Goal: Transaction & Acquisition: Purchase product/service

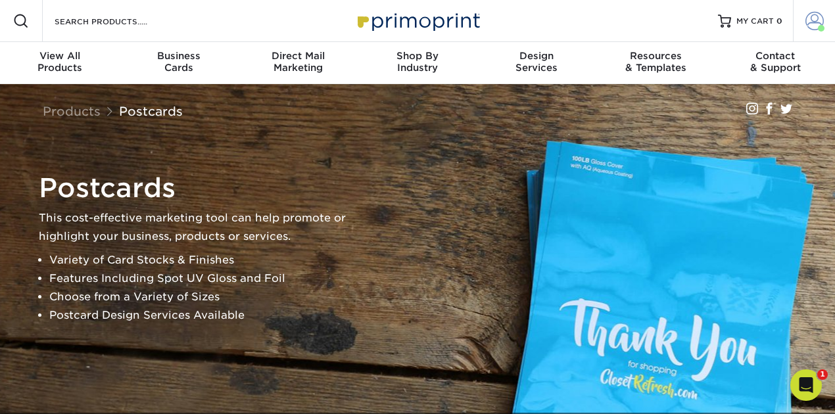
click at [813, 25] on span at bounding box center [814, 21] width 18 height 18
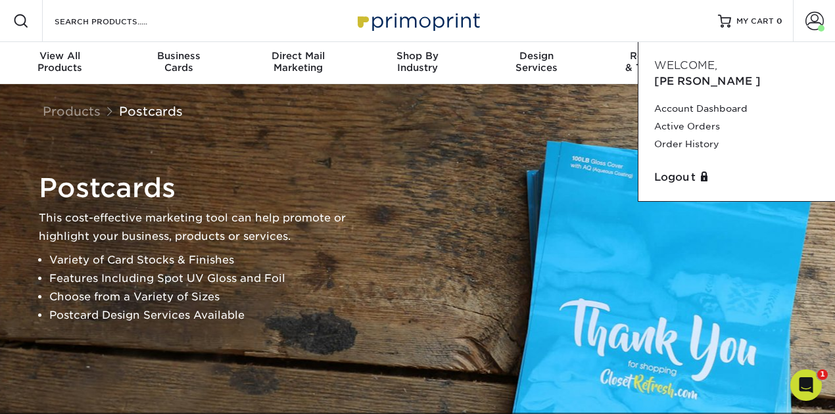
click at [604, 26] on div "Resources Menu Search Products Account Welcome, [GEOGRAPHIC_DATA] Account Dashb…" at bounding box center [417, 21] width 835 height 42
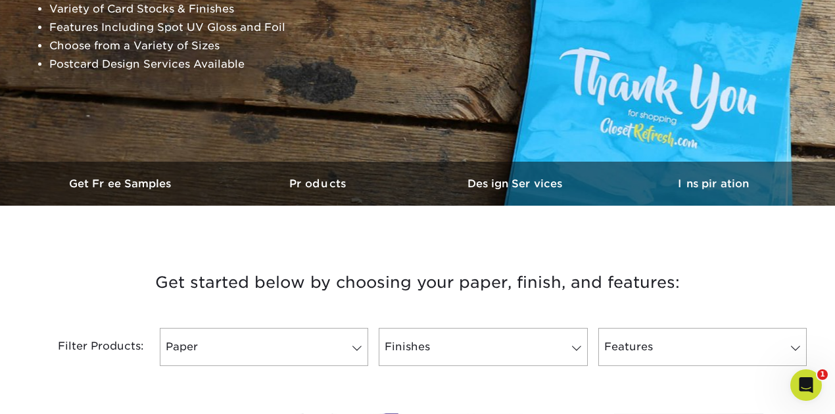
scroll to position [350, 0]
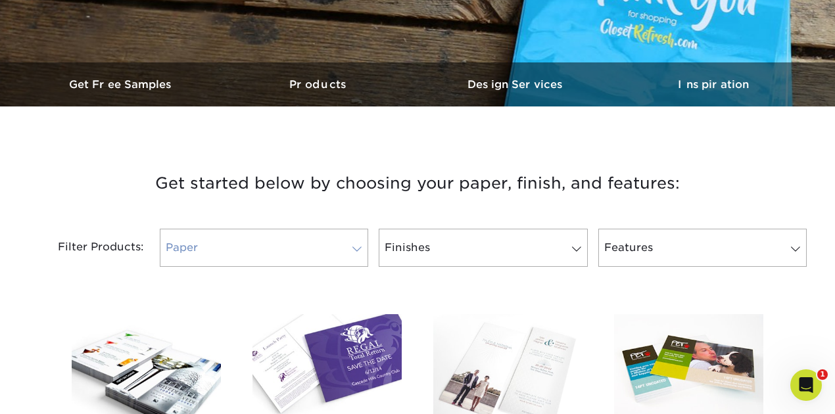
click at [264, 253] on link "Paper" at bounding box center [264, 248] width 208 height 38
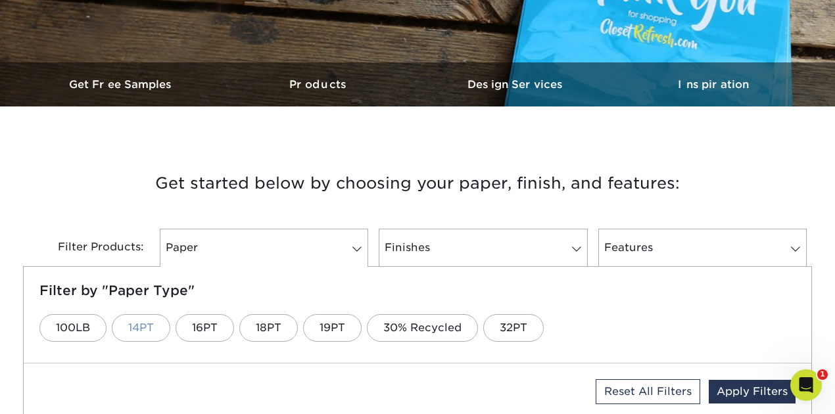
click at [141, 326] on link "14PT" at bounding box center [141, 328] width 59 height 28
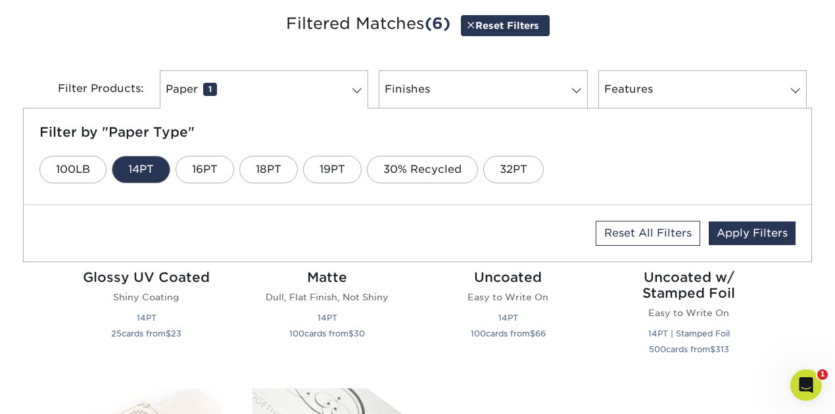
scroll to position [537, 0]
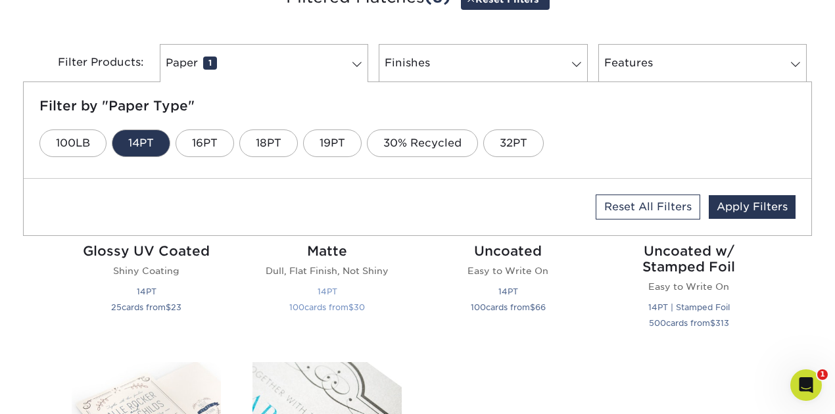
click at [318, 272] on p "Dull, Flat Finish, Not Shiny" at bounding box center [326, 270] width 149 height 13
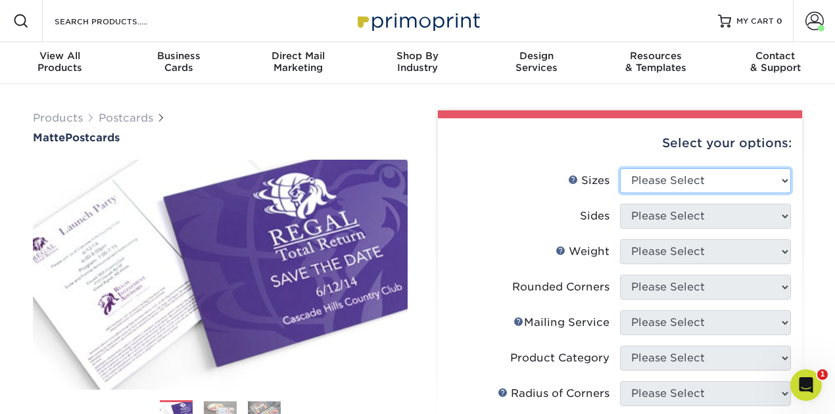
click at [650, 185] on select "Please Select 1.5" x 7" 2" x 4" 2" x 6" 2" x 7" 2" x 8" 2.12" x 5.5" 2.125" x 5…" at bounding box center [705, 180] width 171 height 25
select select "4.00x6.00"
click at [620, 168] on select "Please Select 1.5" x 7" 2" x 4" 2" x 6" 2" x 7" 2" x 8" 2.12" x 5.5" 2.125" x 5…" at bounding box center [705, 180] width 171 height 25
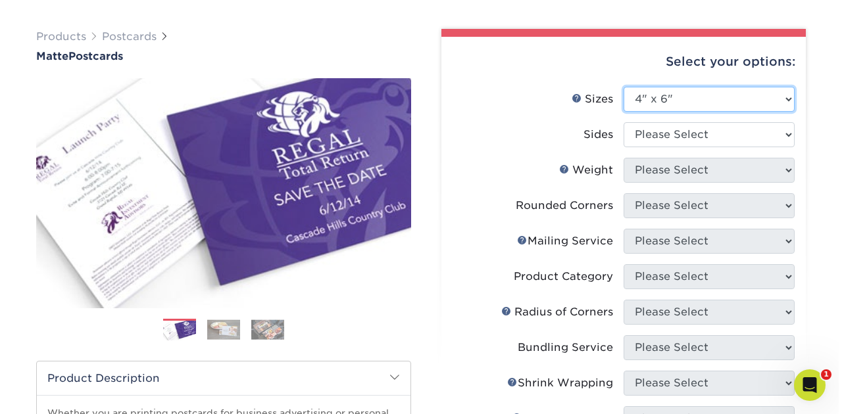
scroll to position [87, 0]
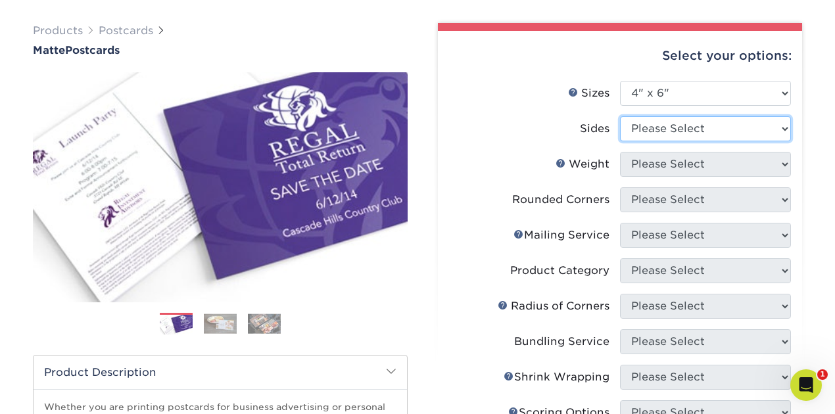
click at [666, 131] on select "Please Select Print Both Sides Print Front Only" at bounding box center [705, 128] width 171 height 25
select select "32d3c223-f82c-492b-b915-ba065a00862f"
click at [620, 116] on select "Please Select Print Both Sides Print Front Only" at bounding box center [705, 128] width 171 height 25
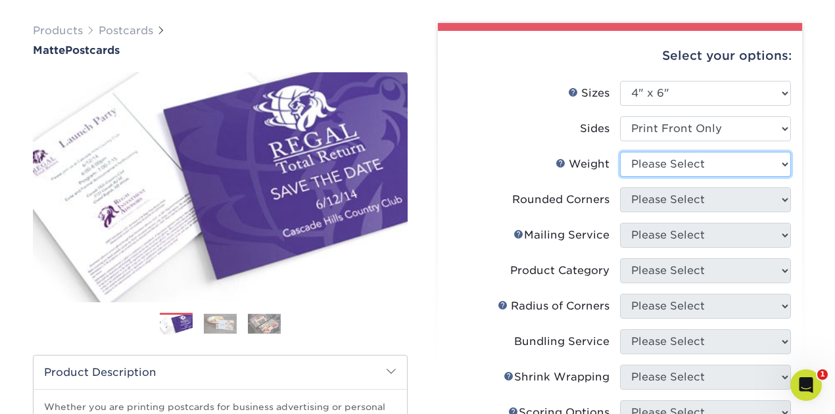
click at [657, 167] on select "Please Select 16PT 14PT" at bounding box center [705, 164] width 171 height 25
select select "14PT"
click at [620, 152] on select "Please Select 16PT 14PT" at bounding box center [705, 164] width 171 height 25
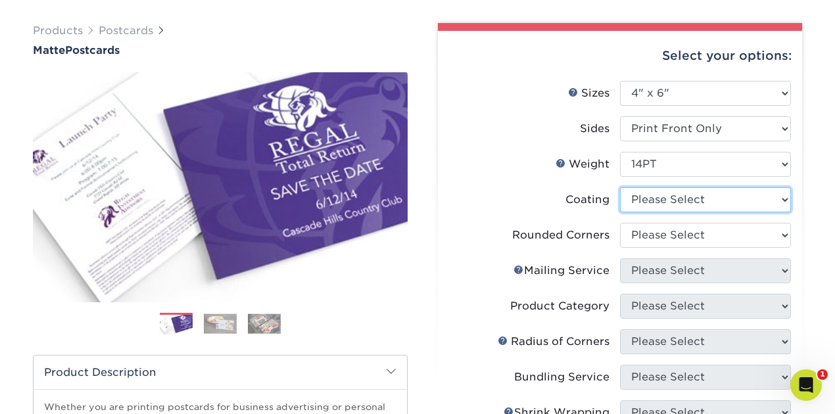
click at [650, 199] on select at bounding box center [705, 199] width 171 height 25
select select "121bb7b5-3b4d-429f-bd8d-bbf80e953313"
click at [620, 187] on select at bounding box center [705, 199] width 171 height 25
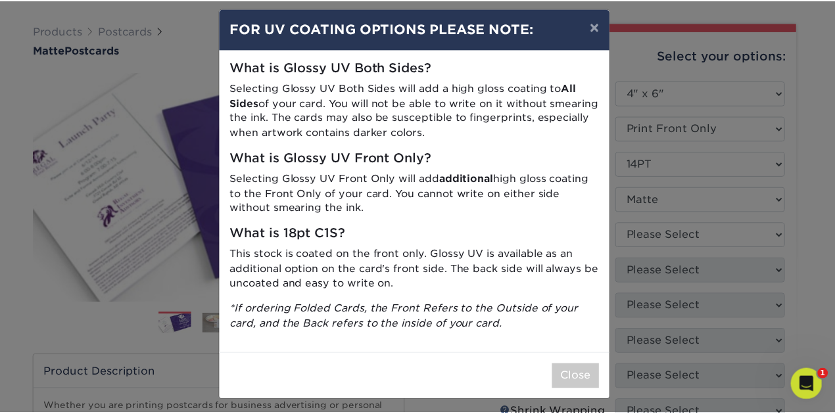
scroll to position [14, 0]
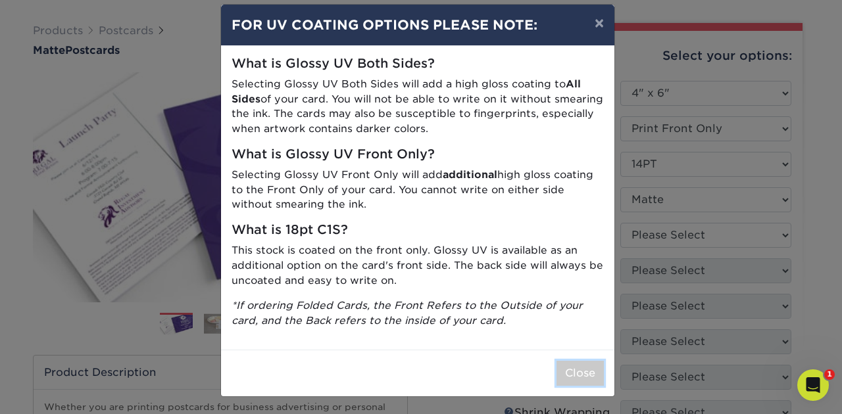
click at [573, 371] on button "Close" at bounding box center [579, 373] width 47 height 25
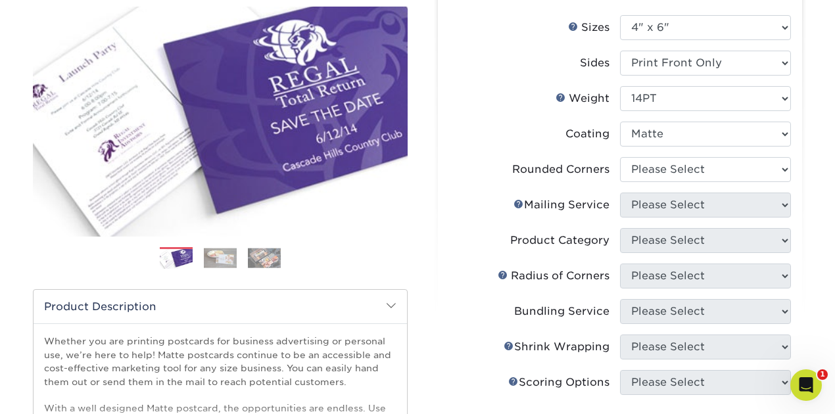
scroll to position [175, 0]
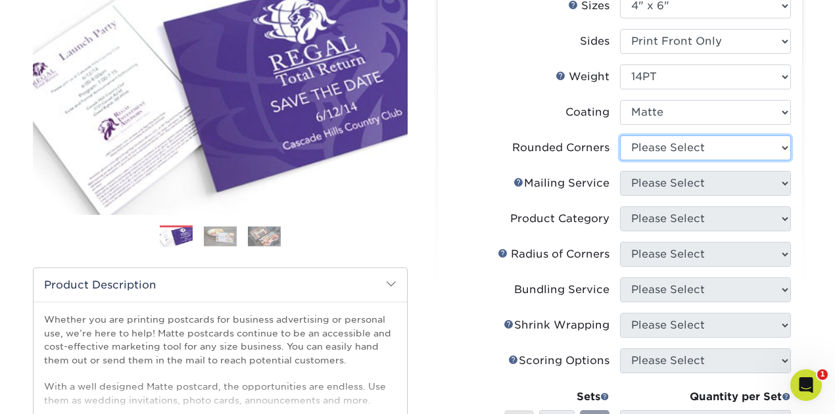
click at [640, 145] on select "Please Select Yes - Round 4 Corners No" at bounding box center [705, 147] width 171 height 25
select select "0"
click at [620, 135] on select "Please Select Yes - Round 4 Corners No" at bounding box center [705, 147] width 171 height 25
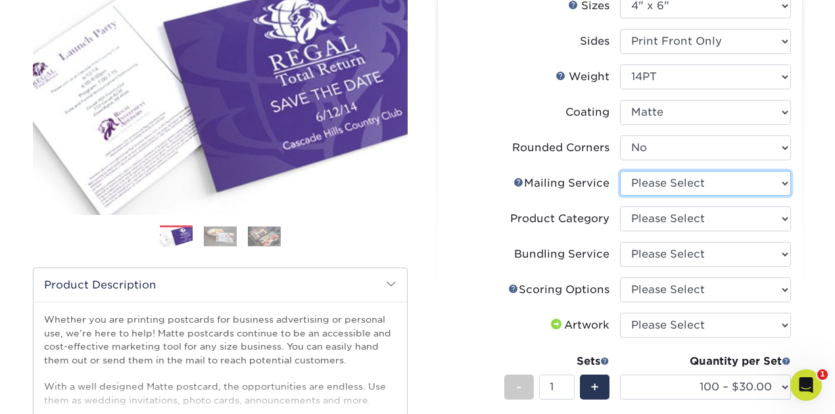
click at [655, 183] on select "Please Select No Direct Mailing Service No, I will mail/stamp/imprint Direct Ma…" at bounding box center [705, 183] width 171 height 25
select select "3e5e9bdd-d78a-4c28-a41d-fe1407925ca6"
click at [620, 171] on select "Please Select No Direct Mailing Service No, I will mail/stamp/imprint Direct Ma…" at bounding box center [705, 183] width 171 height 25
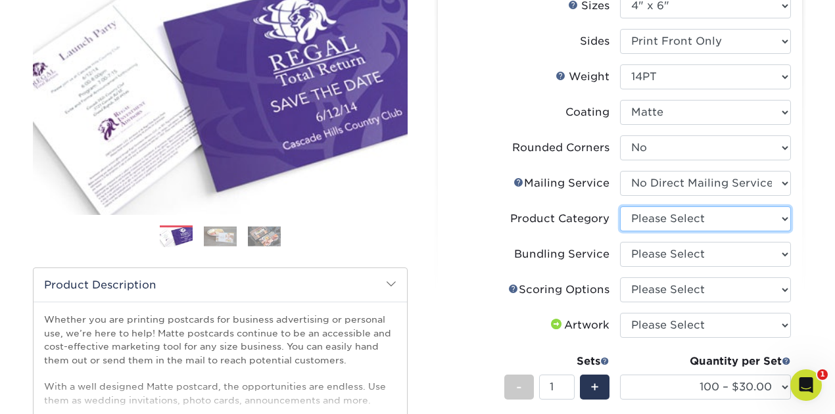
click at [668, 220] on select "Please Select Postcards" at bounding box center [705, 218] width 171 height 25
select select "9b7272e0-d6c8-4c3c-8e97-d3a1bcdab858"
click at [620, 206] on select "Please Select Postcards" at bounding box center [705, 218] width 171 height 25
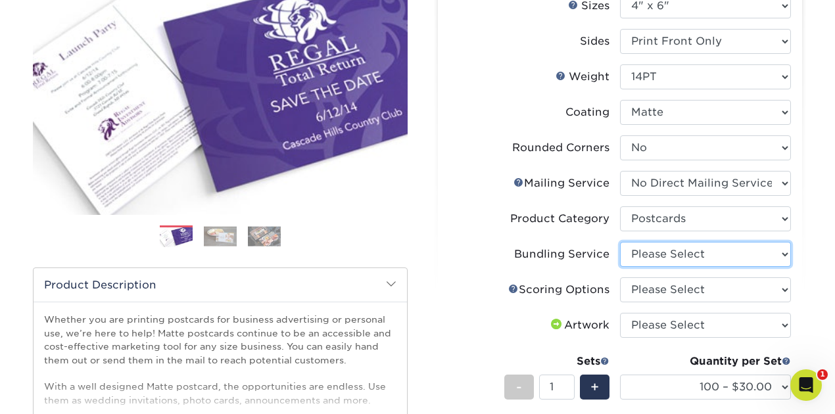
click at [657, 249] on select "Please Select No Bundling Services Yes, Bundles of 50 (+2 Days) Yes, Bundles of…" at bounding box center [705, 254] width 171 height 25
select select "58689abb-25c0-461c-a4c3-a80b627d6649"
click at [620, 242] on select "Please Select No Bundling Services Yes, Bundles of 50 (+2 Days) Yes, Bundles of…" at bounding box center [705, 254] width 171 height 25
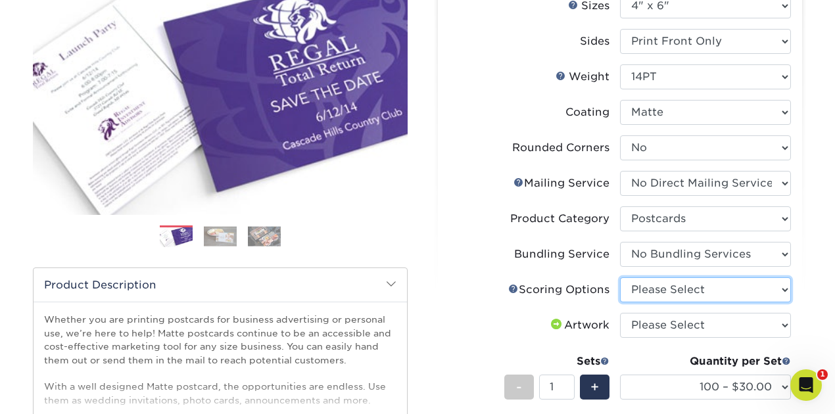
click at [657, 288] on select "Please Select No Scoring One Score" at bounding box center [705, 289] width 171 height 25
select select "16ebe401-5398-422d-8cb0-f3adbb82deb5"
click at [620, 277] on select "Please Select No Scoring One Score" at bounding box center [705, 289] width 171 height 25
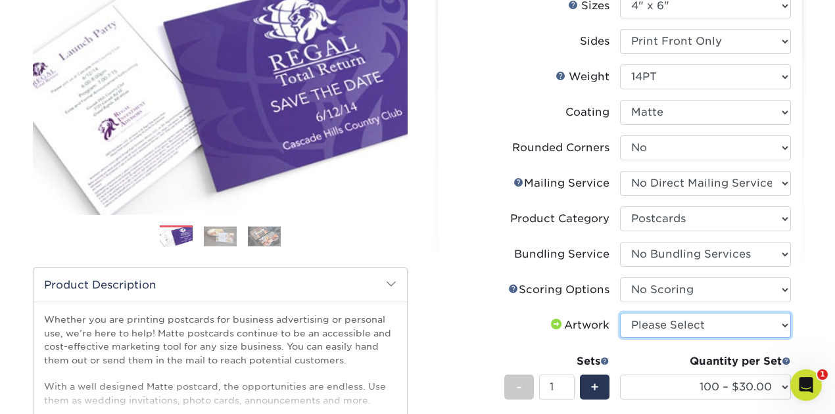
click at [654, 327] on select "Please Select I will upload files I need a design - $150" at bounding box center [705, 325] width 171 height 25
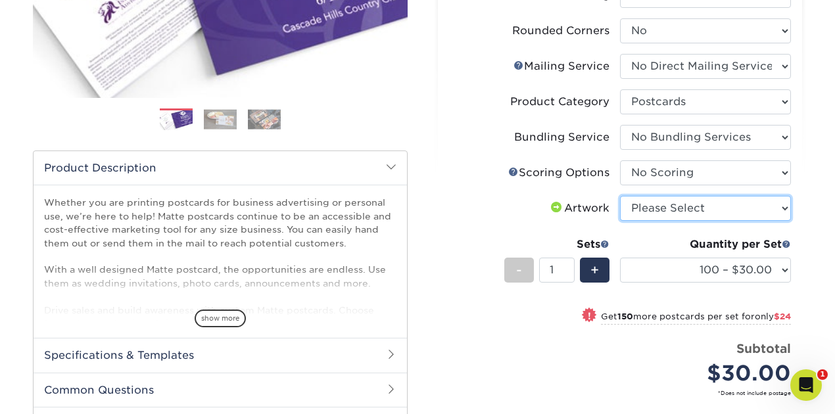
scroll to position [350, 0]
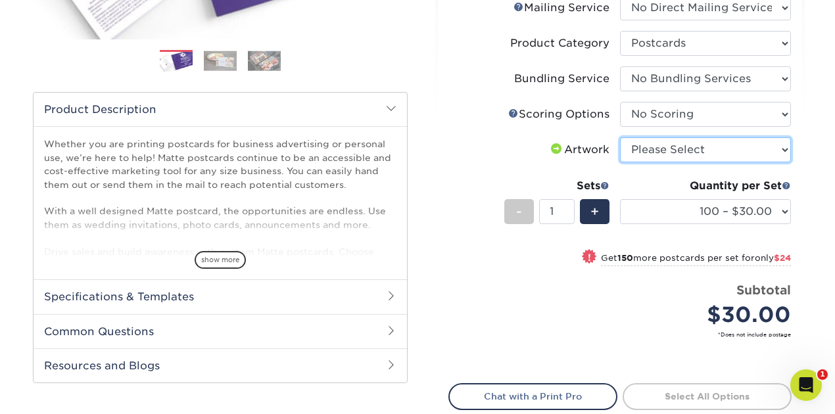
click at [670, 149] on select "Please Select I will upload files I need a design - $150" at bounding box center [705, 149] width 171 height 25
select select "upload"
click at [620, 137] on select "Please Select I will upload files I need a design - $150" at bounding box center [705, 149] width 171 height 25
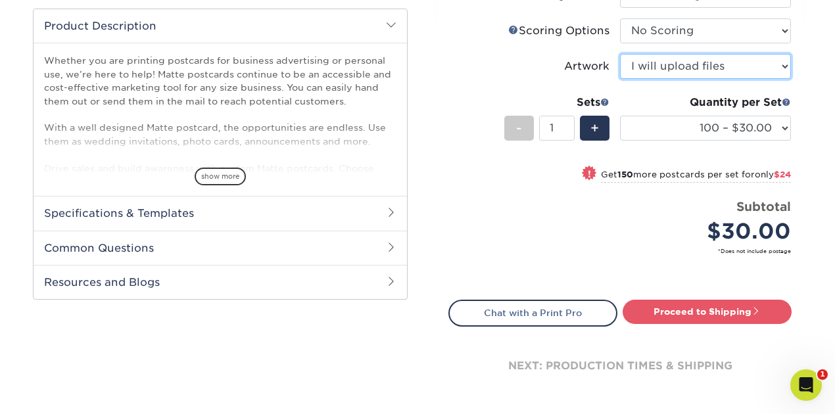
scroll to position [438, 0]
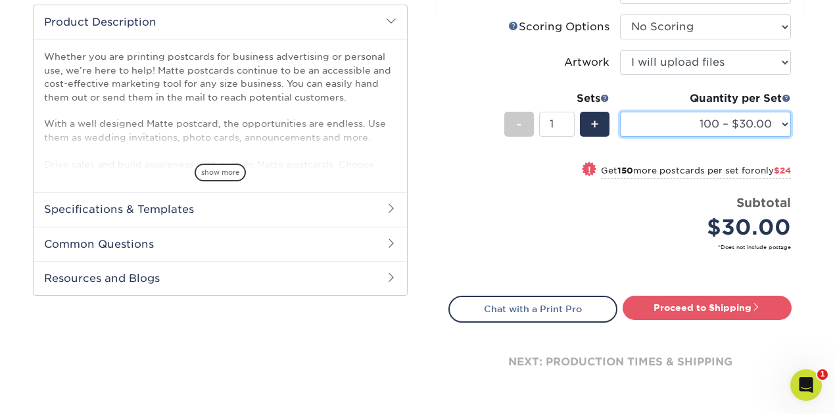
click at [718, 126] on select "100 – $30.00 250 – $54.00 500 – $64.00 1000 – $73.00 2500 – $149.00 5000 – $222…" at bounding box center [705, 124] width 171 height 25
click at [620, 112] on select "100 – $30.00 250 – $54.00 500 – $64.00 1000 – $73.00 2500 – $149.00 5000 – $222…" at bounding box center [705, 124] width 171 height 25
click at [676, 122] on select "100 – $30.00 250 – $54.00 500 – $64.00 1000 – $73.00 2500 – $149.00 5000 – $222…" at bounding box center [705, 124] width 171 height 25
select select "500 – $64.00"
click at [620, 112] on select "100 – $30.00 250 – $54.00 500 – $64.00 1000 – $73.00 2500 – $149.00 5000 – $222…" at bounding box center [705, 124] width 171 height 25
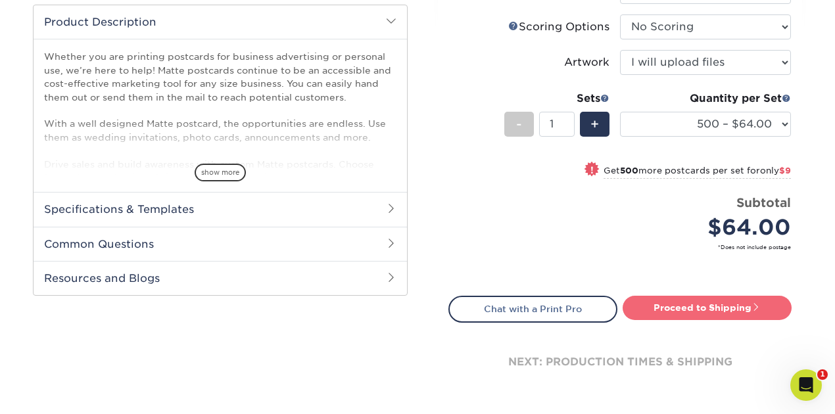
click at [686, 308] on link "Proceed to Shipping" at bounding box center [707, 308] width 169 height 24
type input "Set 1"
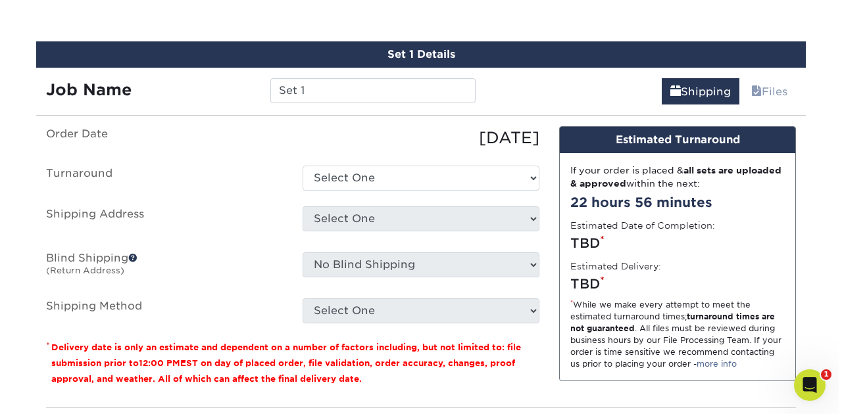
scroll to position [769, 0]
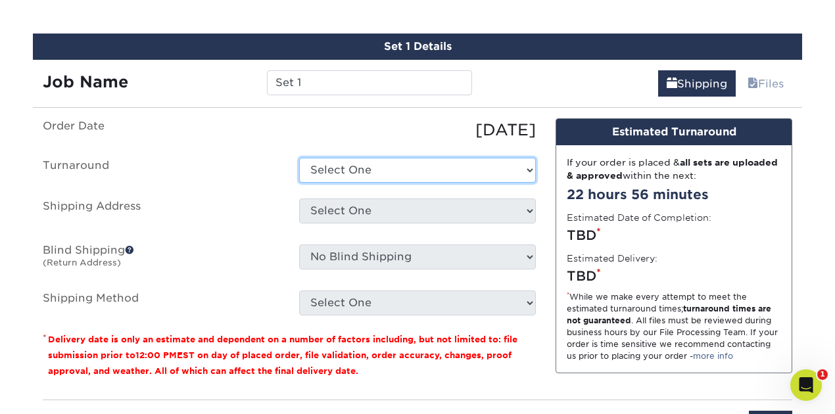
click at [351, 169] on select "Select One 2-4 Business Days 2 Day Next Business Day" at bounding box center [417, 170] width 237 height 25
select select "43e59e53-c049-4169-9808-c54638c79fb5"
click at [299, 158] on select "Select One 2-4 Business Days 2 Day Next Business Day" at bounding box center [417, 170] width 237 height 25
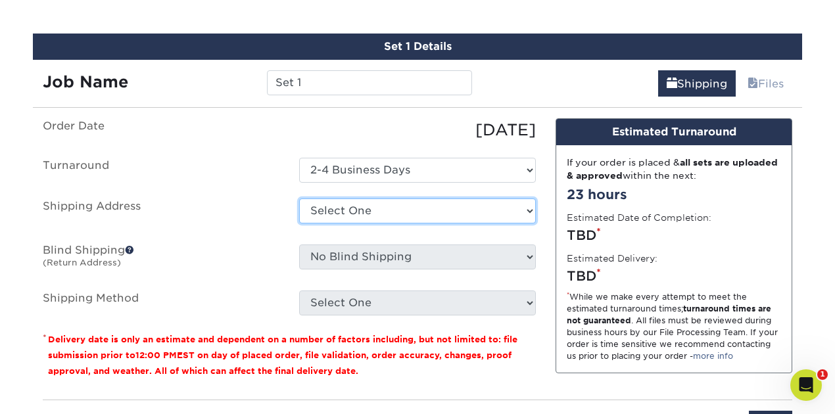
click at [335, 206] on select "Select One + Add New Address" at bounding box center [417, 211] width 237 height 25
select select "newaddress"
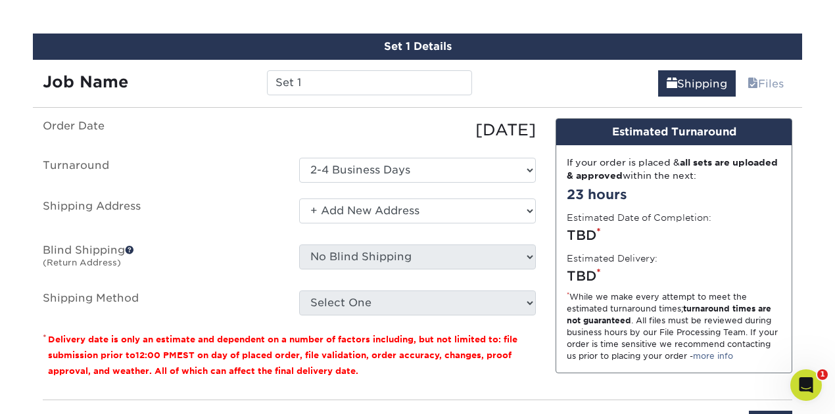
click at [299, 199] on select "Select One + Add New Address" at bounding box center [417, 211] width 237 height 25
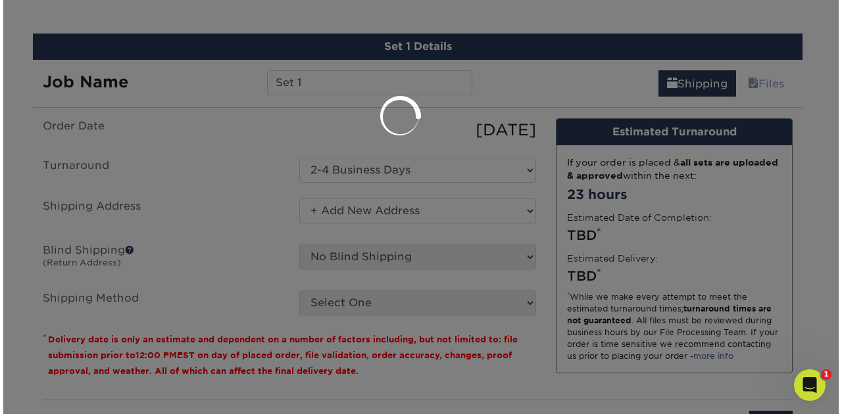
scroll to position [0, 0]
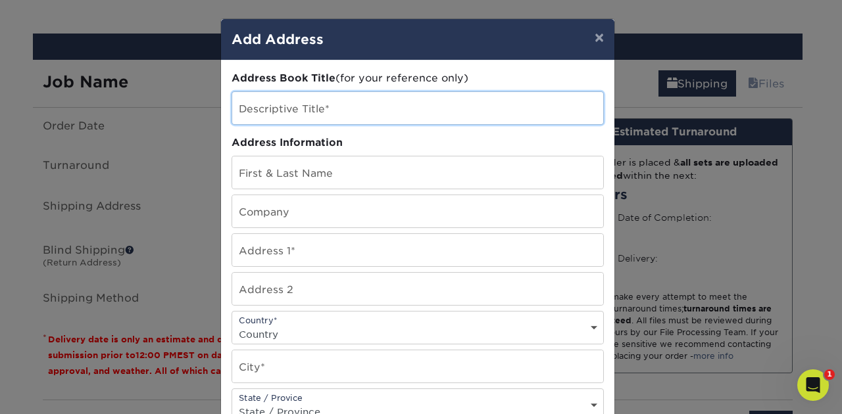
click at [275, 114] on input "text" at bounding box center [417, 108] width 371 height 32
type input "Harmon Massey"
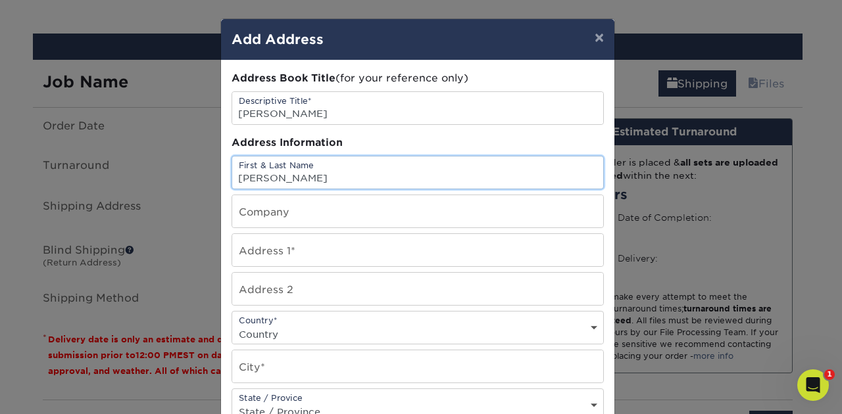
type input "Harmon Massey"
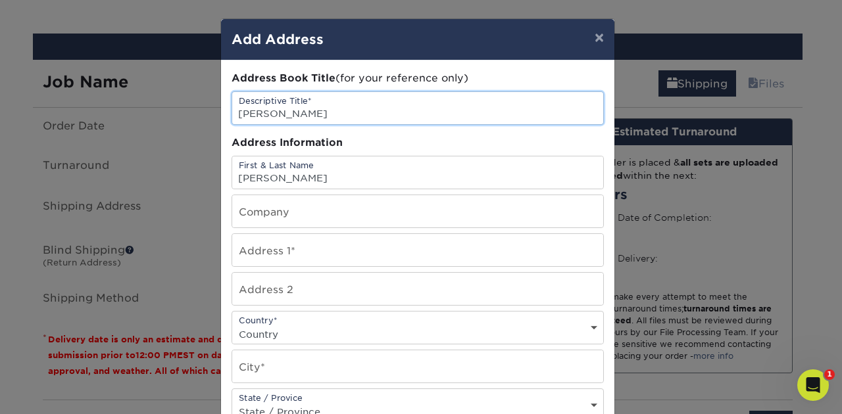
drag, startPoint x: 320, startPoint y: 113, endPoint x: 226, endPoint y: 109, distance: 93.4
click at [223, 113] on div "Address Book Title (for your reference only) Descriptive Title* Harmon Massey A…" at bounding box center [417, 354] width 393 height 588
click at [325, 114] on input "IF Church" at bounding box center [417, 108] width 371 height 32
type input "IF Church - Interest Cards"
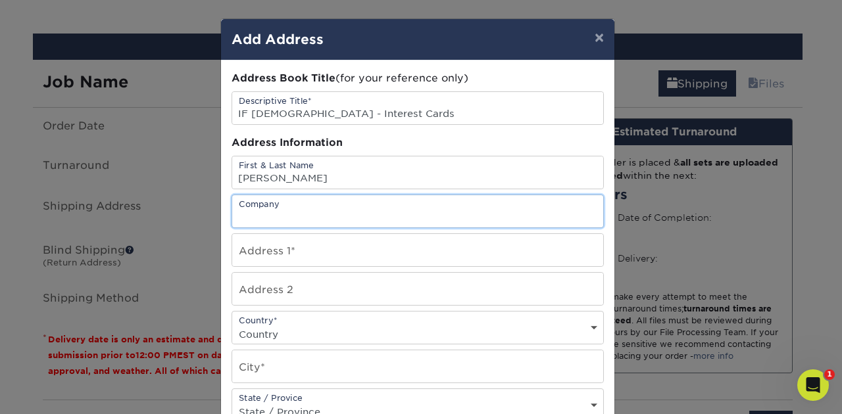
click at [314, 208] on input "text" at bounding box center [417, 211] width 371 height 32
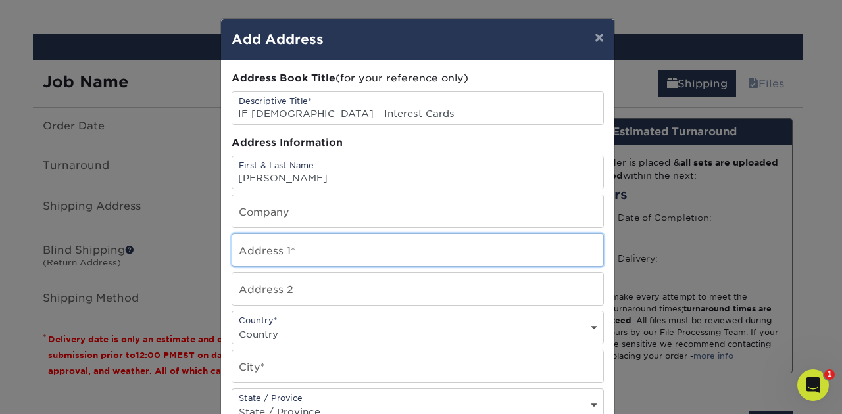
type input "5603 Cellar Creek Rd"
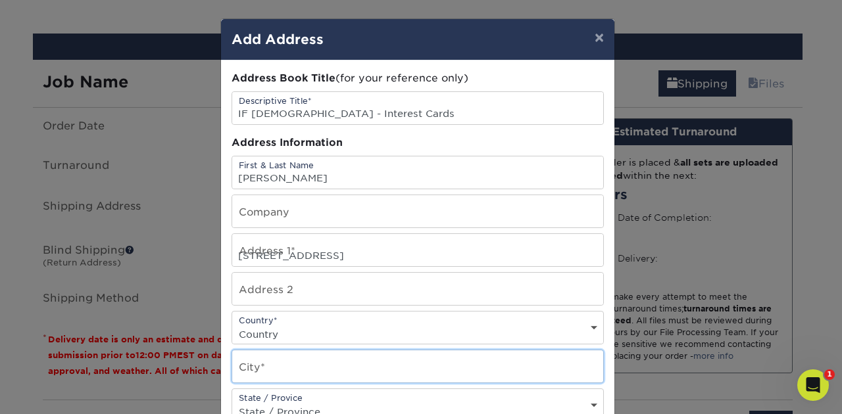
type input "Blackstone"
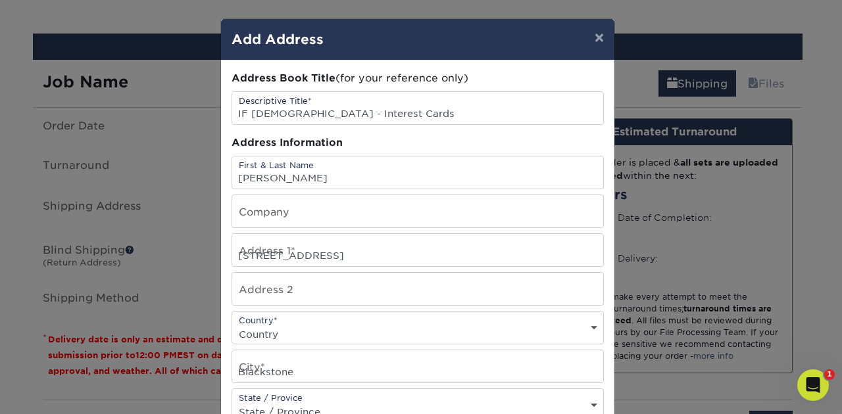
type input "23824"
type input "8042399835"
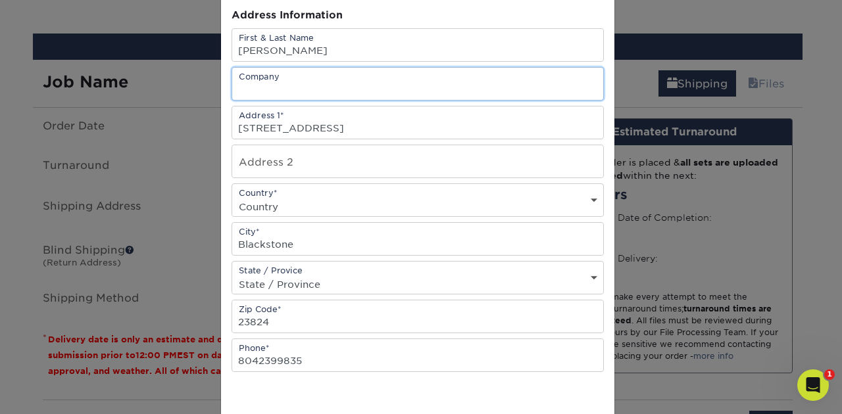
scroll to position [131, 0]
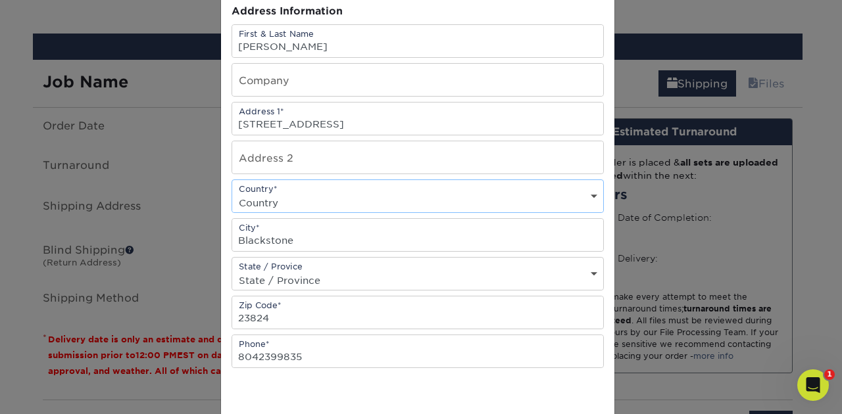
click at [287, 193] on select "Country United States Canada ----------------------------- Afghanistan Albania …" at bounding box center [417, 202] width 371 height 19
select select "US"
click at [232, 193] on select "Country United States Canada ----------------------------- Afghanistan Albania …" at bounding box center [417, 202] width 371 height 19
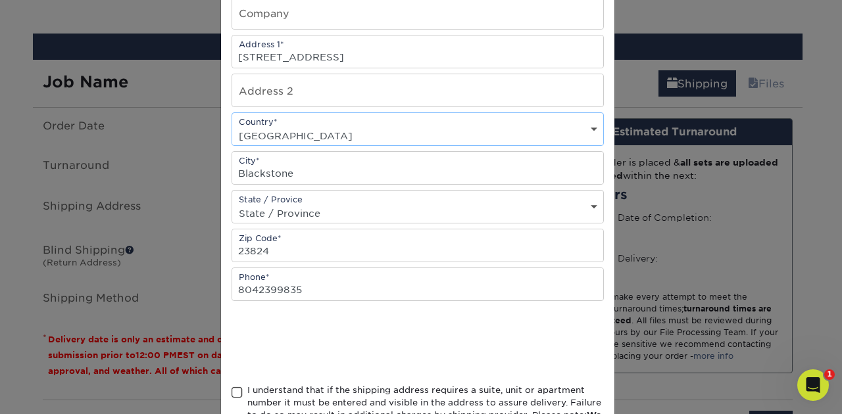
scroll to position [219, 0]
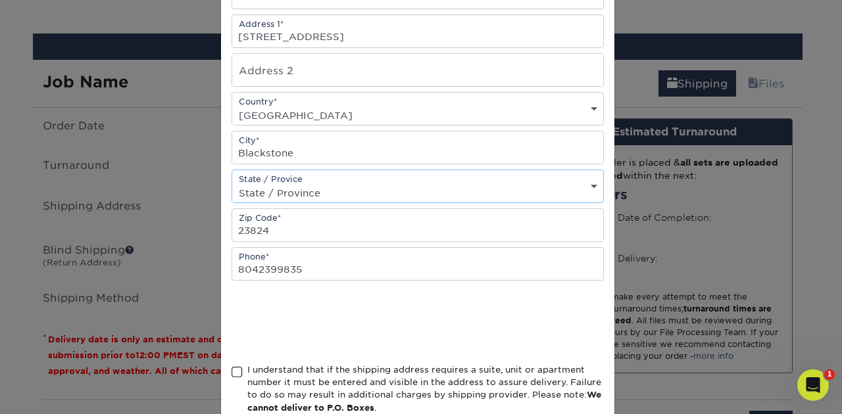
click at [269, 187] on select "State / Province Alabama Alaska Arizona Arkansas California Colorado Connecticu…" at bounding box center [417, 192] width 371 height 19
select select "VA"
click at [232, 183] on select "State / Province Alabama Alaska Arizona Arkansas California Colorado Connecticu…" at bounding box center [417, 192] width 371 height 19
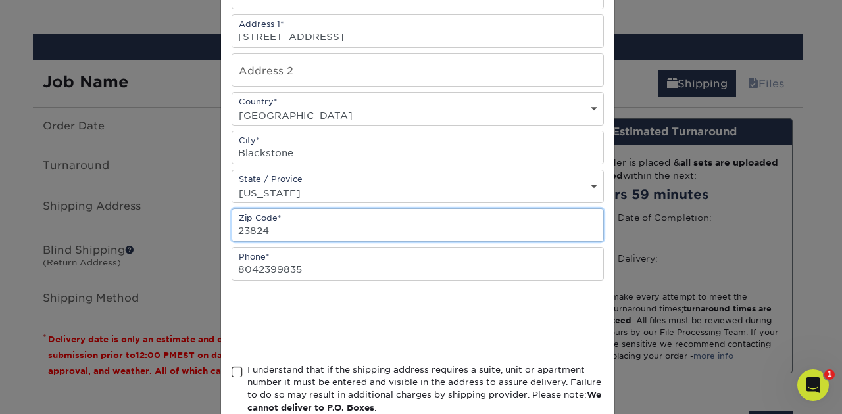
click at [271, 226] on input "23824" at bounding box center [417, 225] width 371 height 32
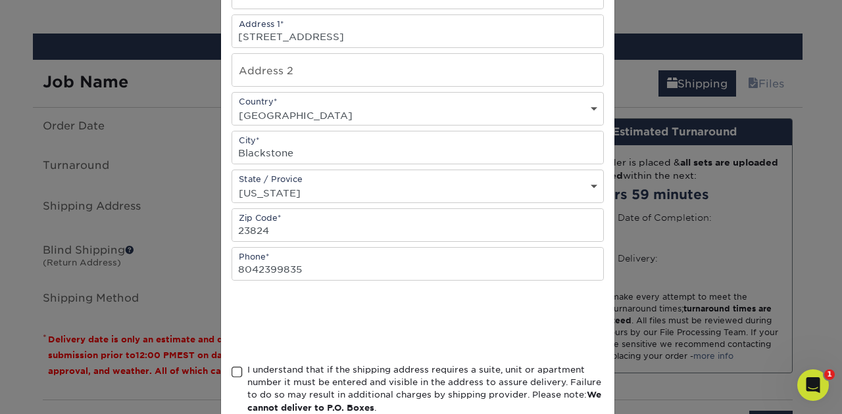
click at [224, 216] on div "Address Book Title (for your reference only) Descriptive Title* IF Church - Int…" at bounding box center [417, 136] width 393 height 588
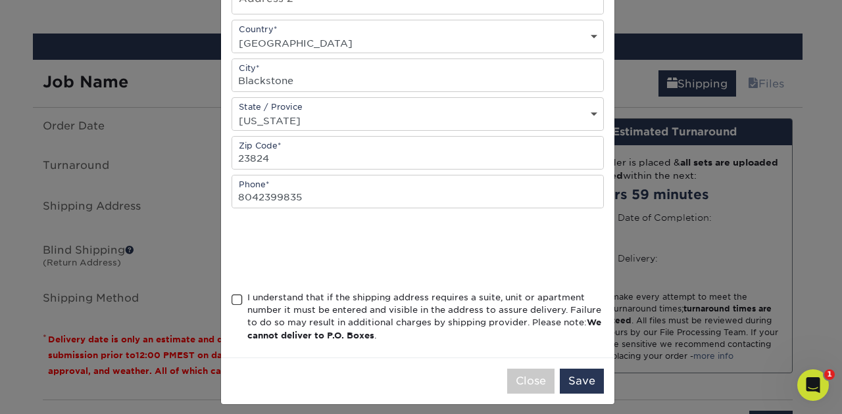
scroll to position [295, 0]
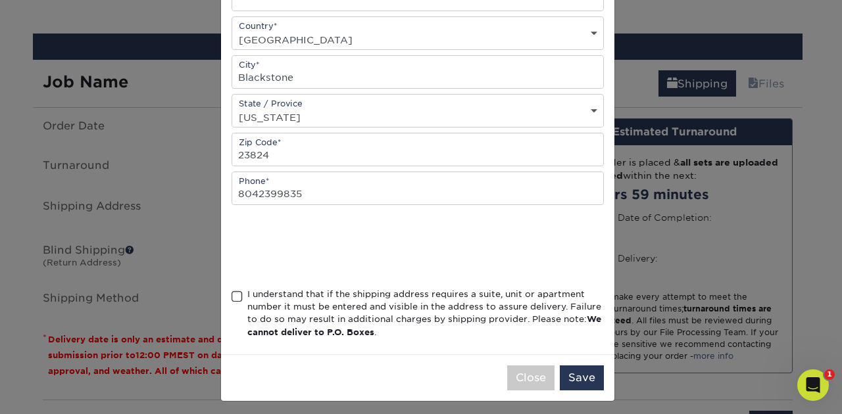
click at [234, 291] on span at bounding box center [236, 297] width 11 height 12
click at [0, 0] on input "I understand that if the shipping address requires a suite, unit or apartment n…" at bounding box center [0, 0] width 0 height 0
click at [583, 377] on button "Save" at bounding box center [582, 378] width 44 height 25
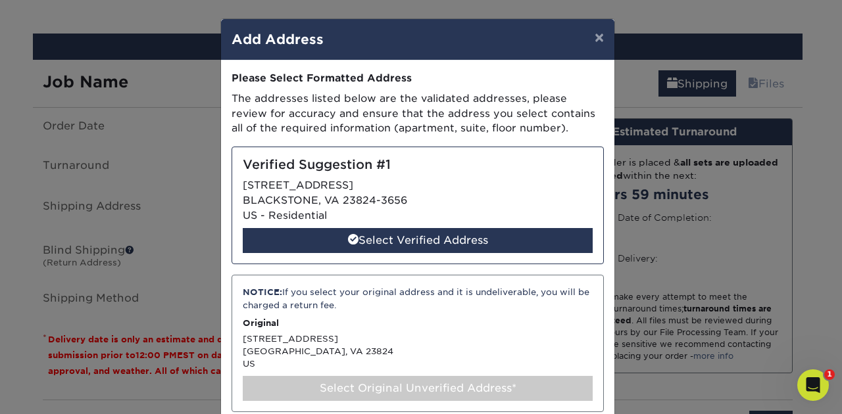
scroll to position [43, 0]
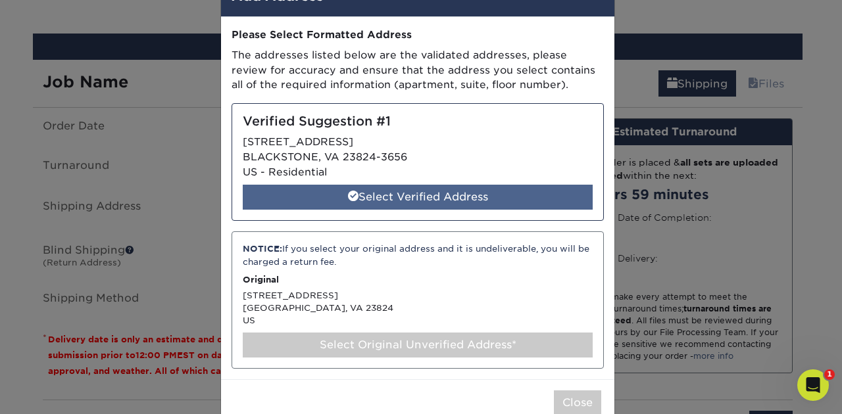
click at [419, 199] on div "Select Verified Address" at bounding box center [418, 197] width 350 height 25
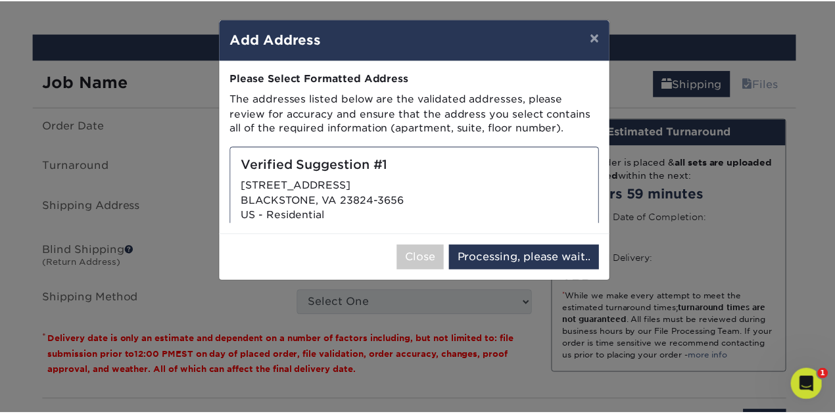
scroll to position [0, 0]
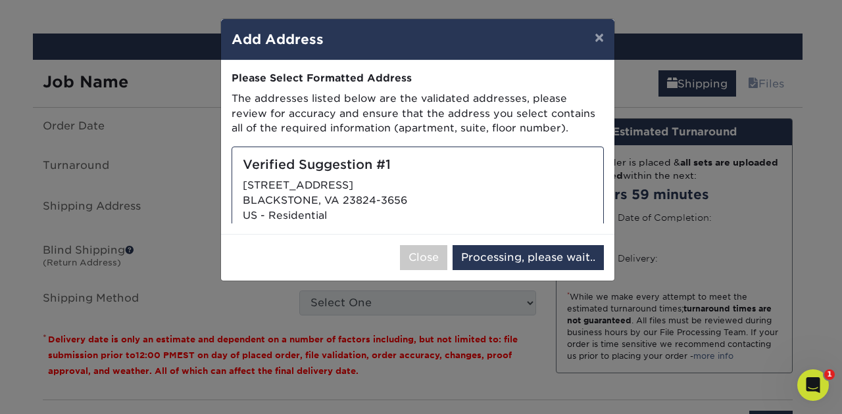
select select "285817"
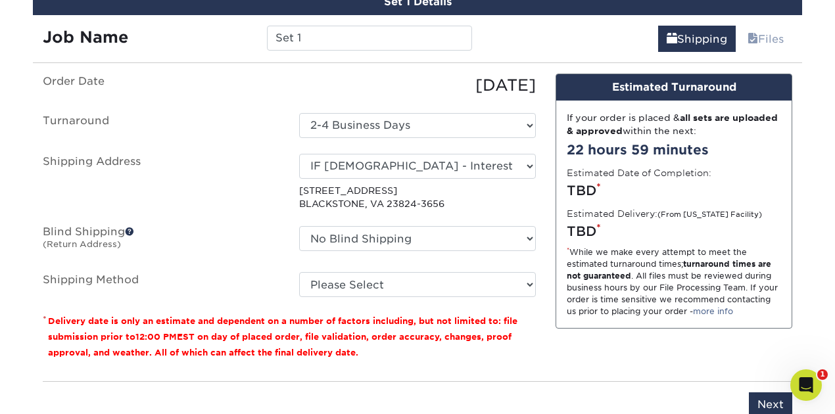
scroll to position [813, 0]
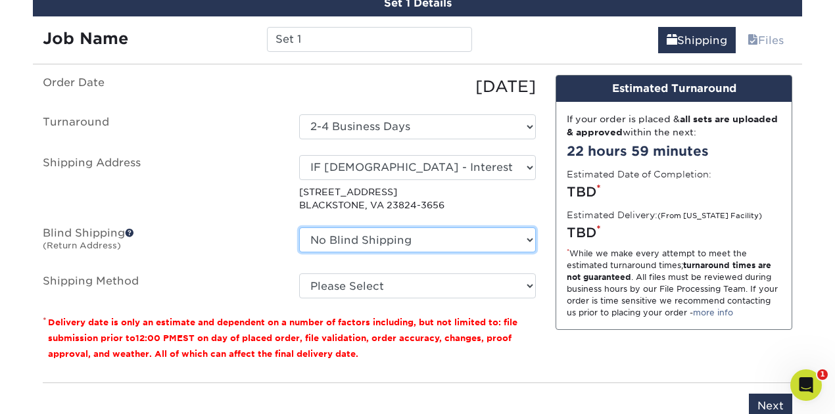
click at [323, 241] on select "No Blind Shipping + Add New Address" at bounding box center [417, 239] width 237 height 25
click at [299, 227] on select "No Blind Shipping + Add New Address" at bounding box center [417, 239] width 237 height 25
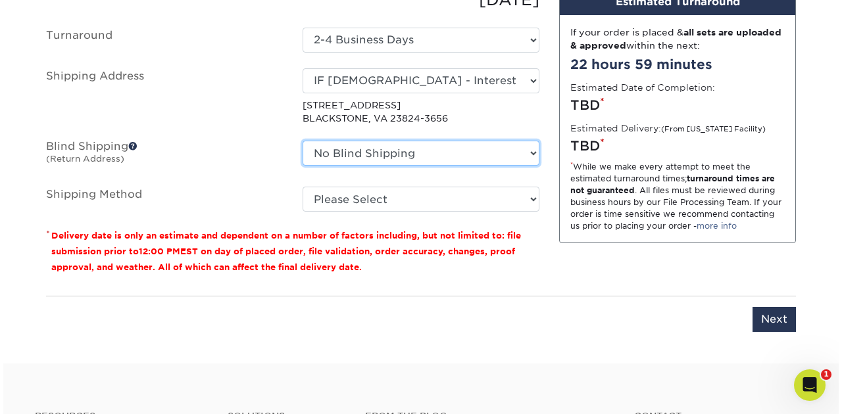
scroll to position [901, 0]
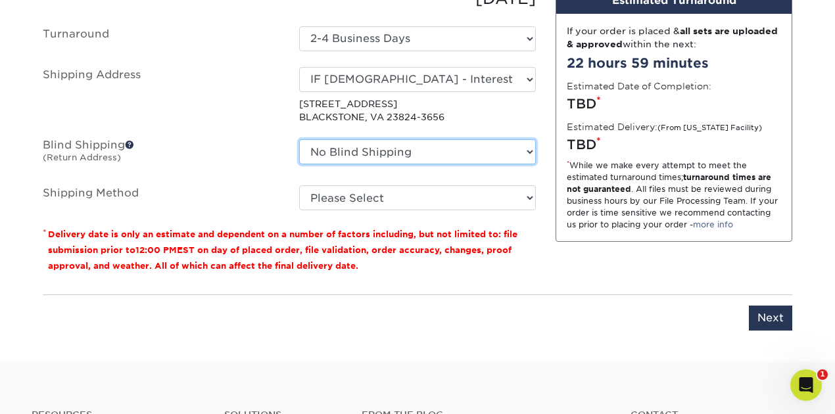
click at [337, 155] on select "No Blind Shipping + Add New Address" at bounding box center [417, 151] width 237 height 25
select select "newaddress"
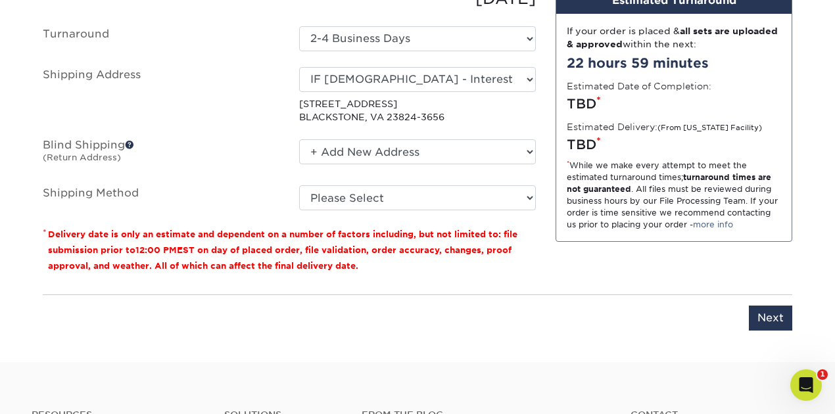
click at [299, 139] on select "No Blind Shipping + Add New Address" at bounding box center [417, 151] width 237 height 25
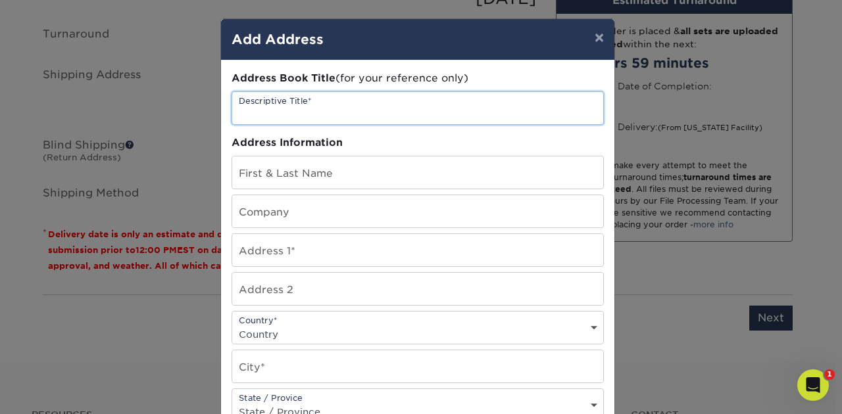
click at [256, 108] on input "text" at bounding box center [417, 108] width 371 height 32
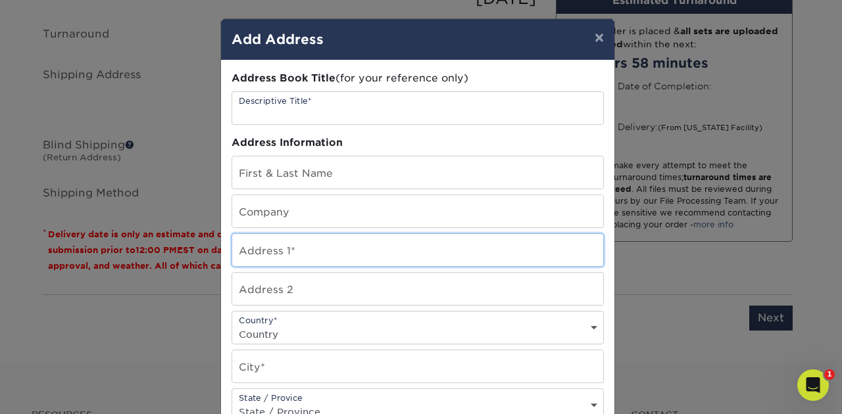
type input "5603 Cellar Creek Rd"
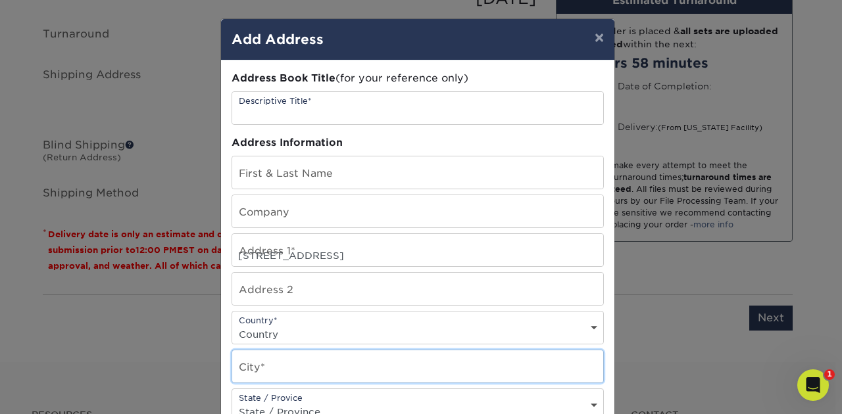
type input "Blackstone"
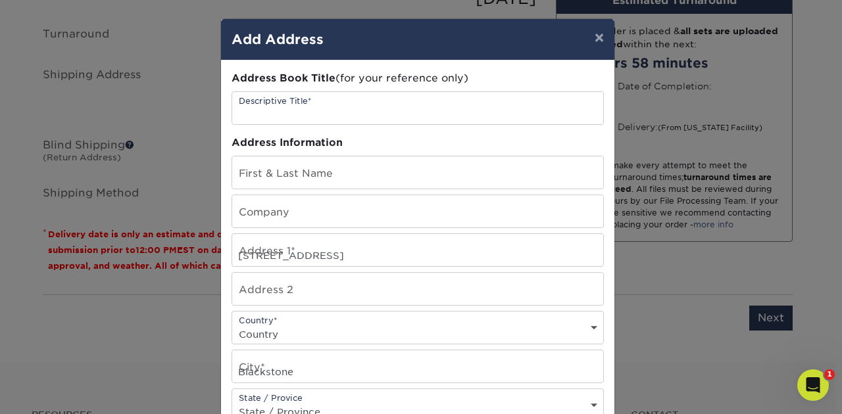
type input "23824"
type input "8042399835"
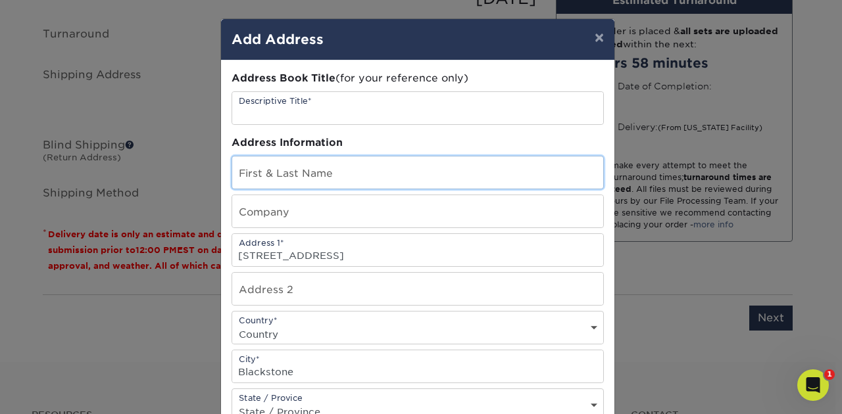
click at [242, 168] on input "text" at bounding box center [417, 172] width 371 height 32
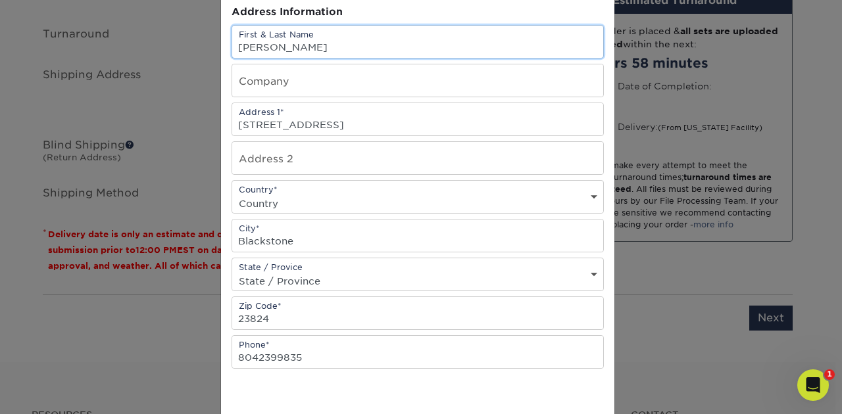
scroll to position [131, 0]
type input "Harmon Massey"
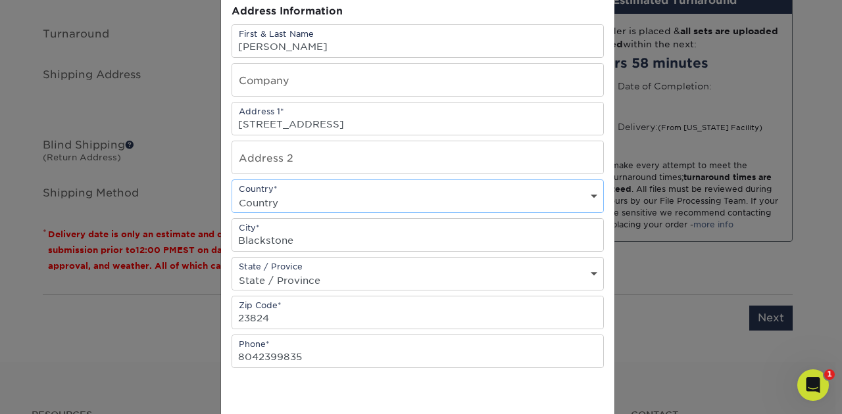
click at [310, 201] on select "Country United States Canada ----------------------------- Afghanistan Albania …" at bounding box center [417, 202] width 371 height 19
select select "US"
click at [232, 193] on select "Country United States Canada ----------------------------- Afghanistan Albania …" at bounding box center [417, 202] width 371 height 19
click at [261, 278] on select "State / Province Alabama Alaska Arizona Arkansas California Colorado Connecticu…" at bounding box center [417, 280] width 371 height 19
select select "VA"
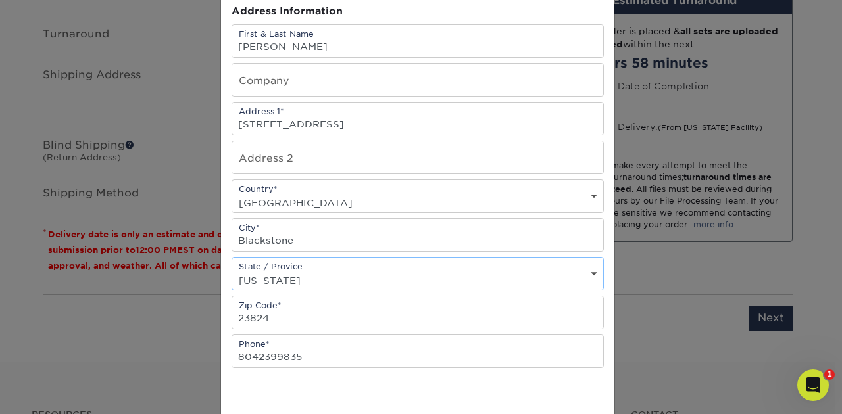
click at [232, 271] on select "State / Province Alabama Alaska Arizona Arkansas California Colorado Connecticu…" at bounding box center [417, 280] width 371 height 19
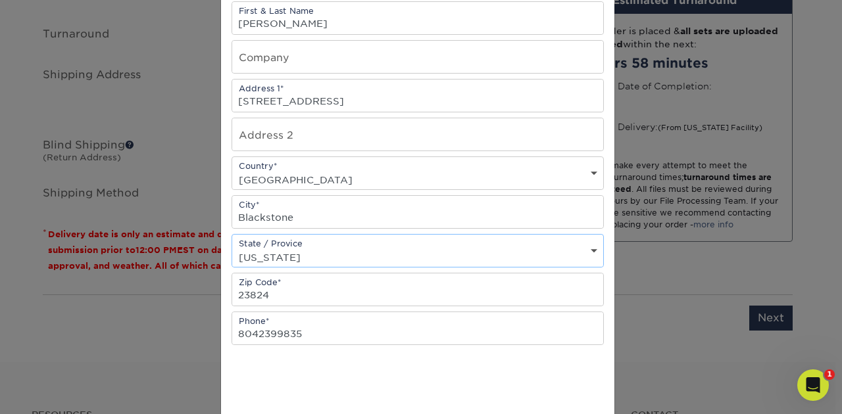
scroll to position [175, 0]
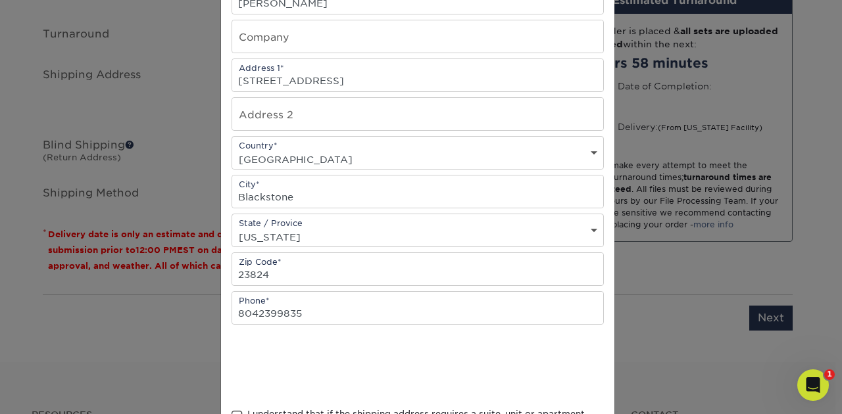
click at [233, 410] on span at bounding box center [236, 416] width 11 height 12
click at [0, 0] on input "I understand that if the shipping address requires a suite, unit or apartment n…" at bounding box center [0, 0] width 0 height 0
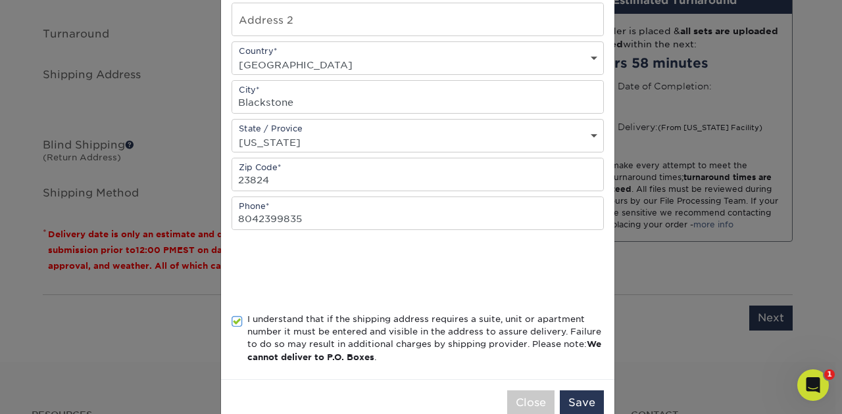
scroll to position [295, 0]
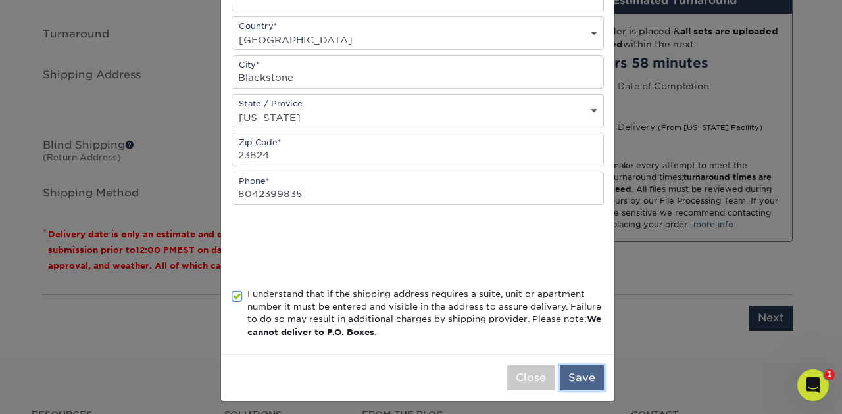
click at [581, 377] on button "Save" at bounding box center [582, 378] width 44 height 25
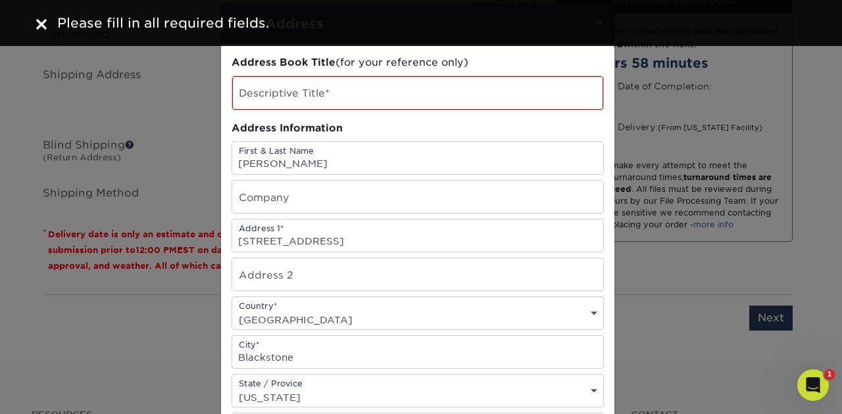
scroll to position [0, 0]
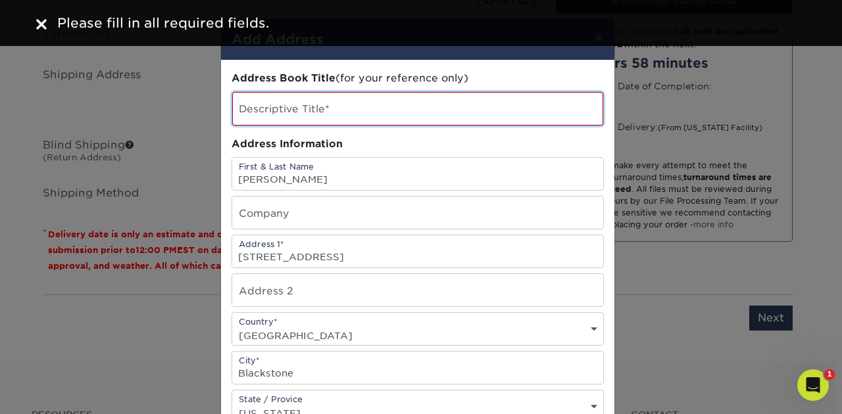
click at [254, 107] on input "text" at bounding box center [417, 109] width 371 height 34
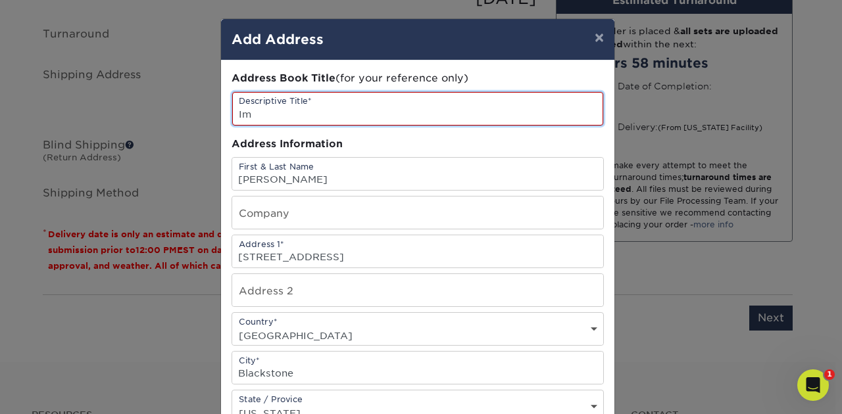
type input "I"
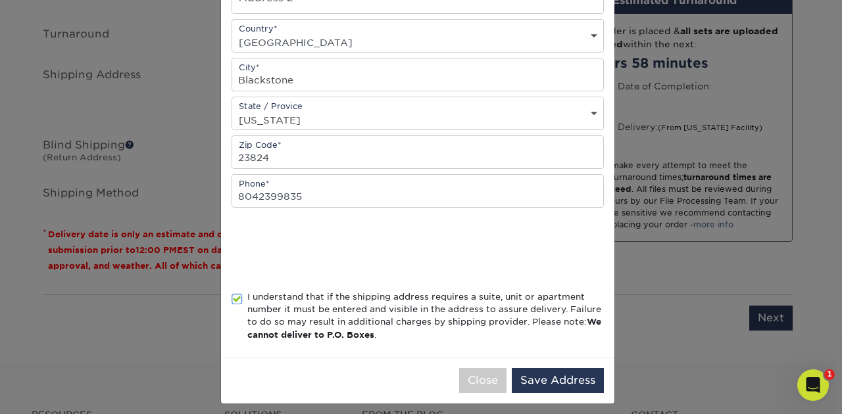
scroll to position [296, 0]
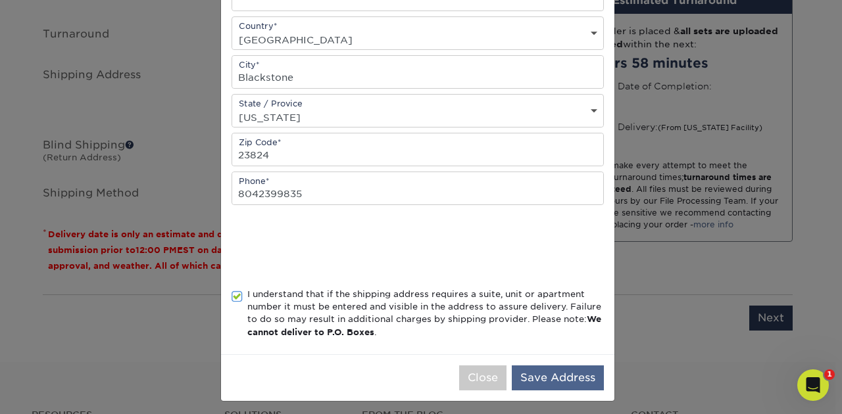
type input "IF Church - Interest Cards"
click at [544, 371] on button "Save Address" at bounding box center [558, 378] width 92 height 25
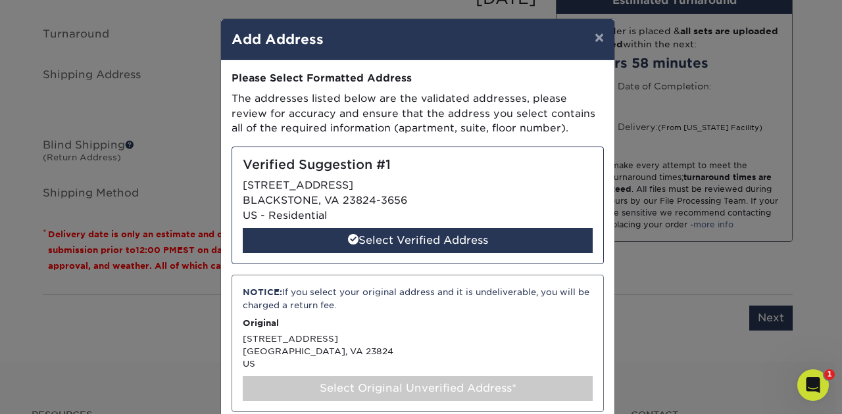
scroll to position [43, 0]
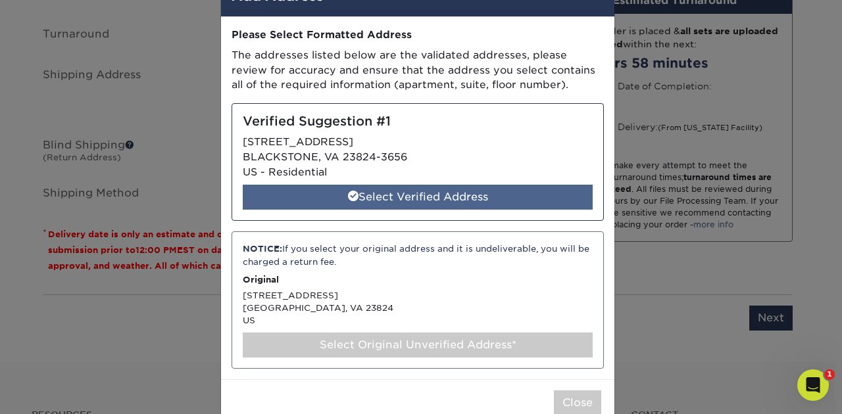
click at [395, 199] on div "Select Verified Address" at bounding box center [418, 197] width 350 height 25
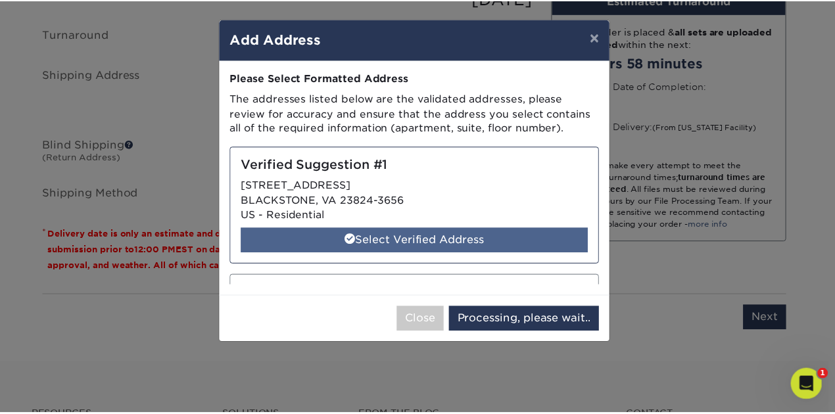
scroll to position [0, 0]
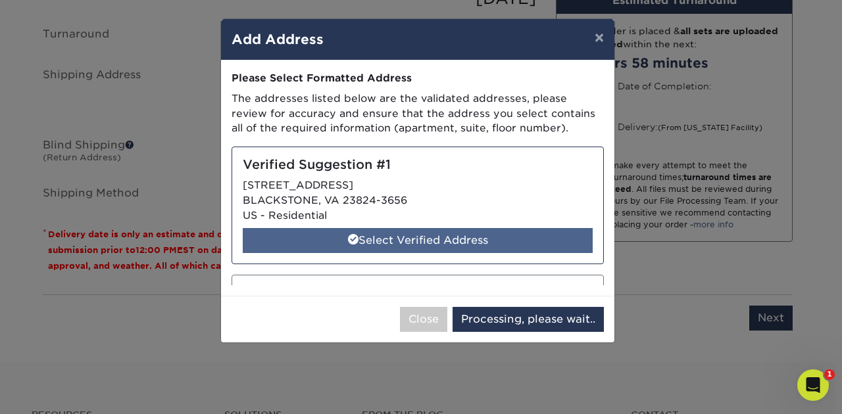
select select "285818"
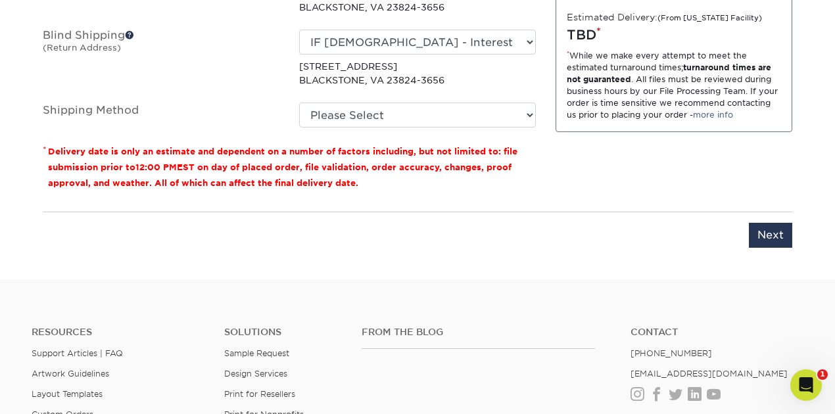
scroll to position [1032, 0]
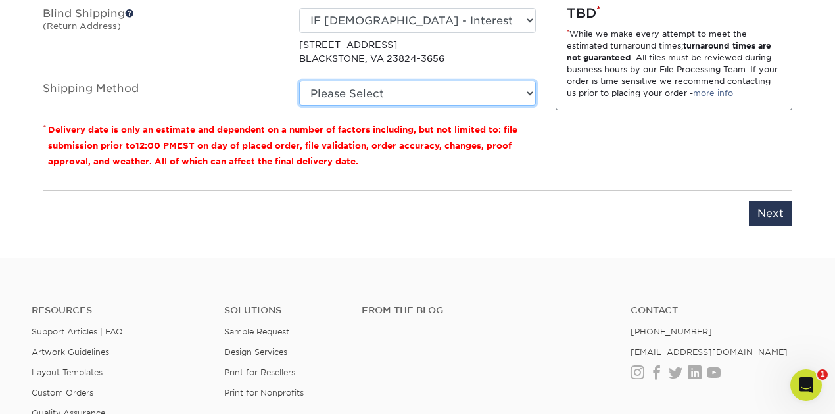
click at [347, 93] on select "Please Select Ground Shipping (+$34.87) 3 Day Shipping Service (+$40.12) 2 Day …" at bounding box center [417, 93] width 237 height 25
select select "03"
click at [299, 81] on select "Please Select Ground Shipping (+$34.87) 3 Day Shipping Service (+$40.12) 2 Day …" at bounding box center [417, 93] width 237 height 25
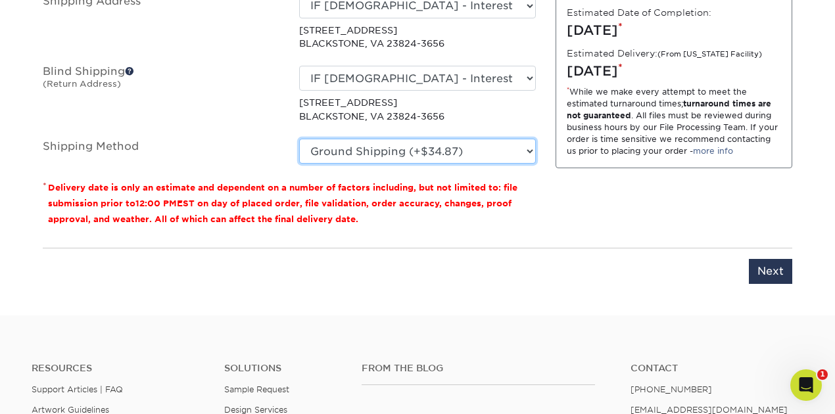
scroll to position [988, 0]
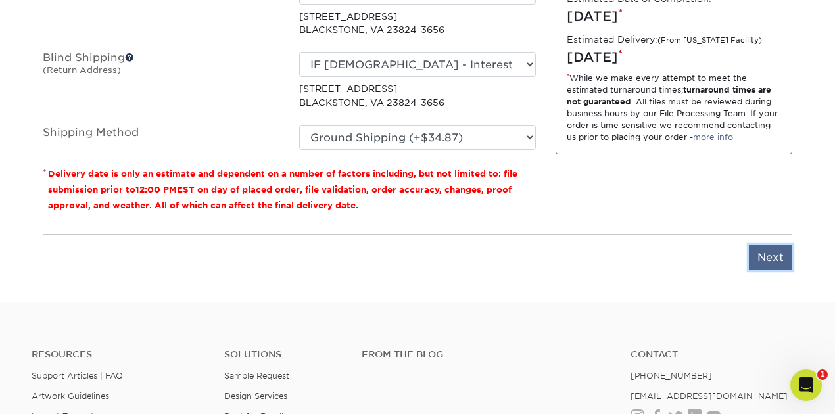
click at [773, 258] on input "Next" at bounding box center [770, 257] width 43 height 25
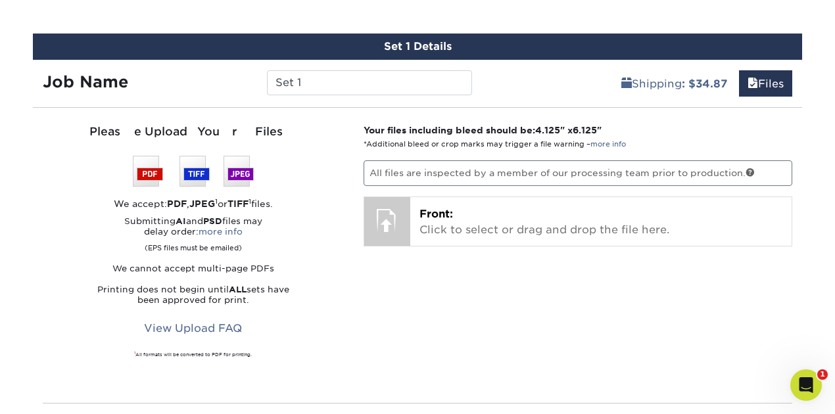
scroll to position [769, 0]
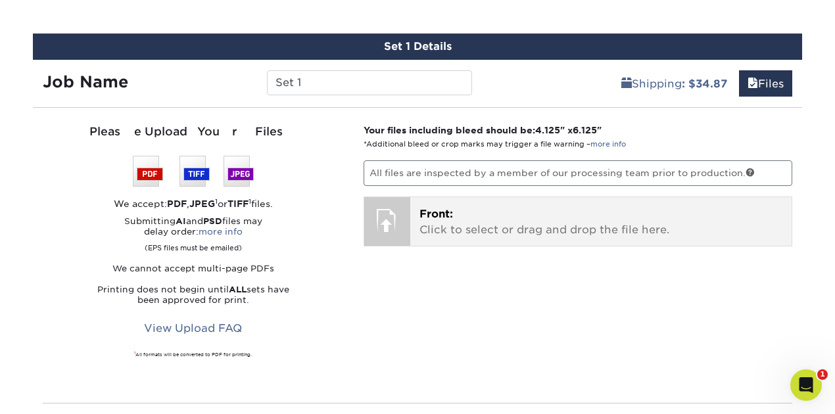
click at [437, 224] on p "Front: Click to select or drag and drop the file here." at bounding box center [601, 222] width 364 height 32
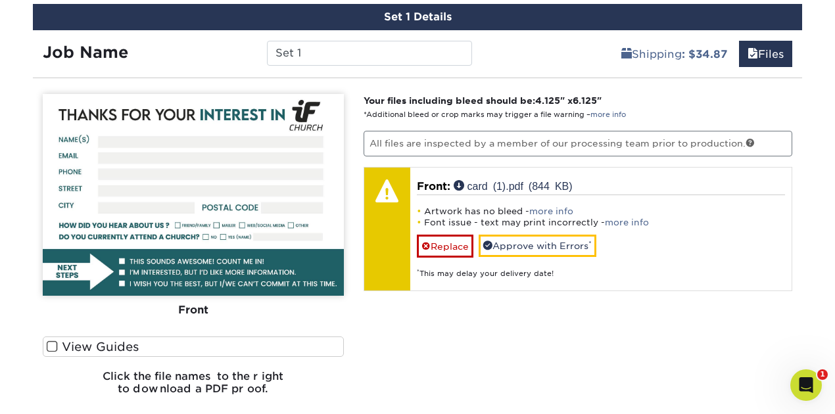
scroll to position [813, 0]
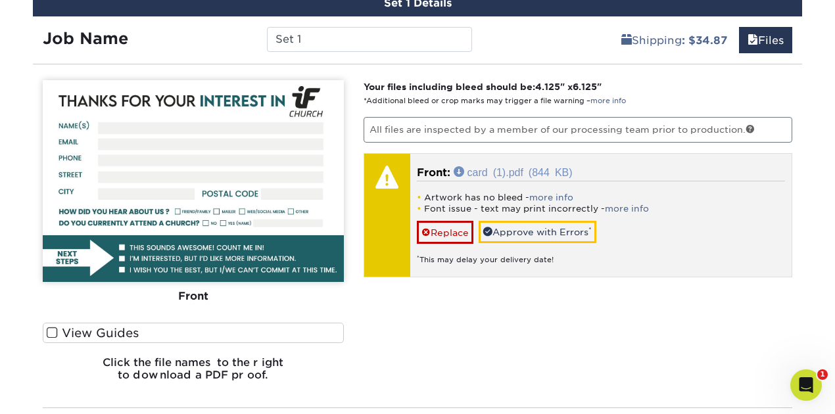
click at [508, 169] on link "card (1).pdf (844 KB)" at bounding box center [513, 171] width 119 height 11
click at [545, 195] on link "more info" at bounding box center [551, 198] width 44 height 10
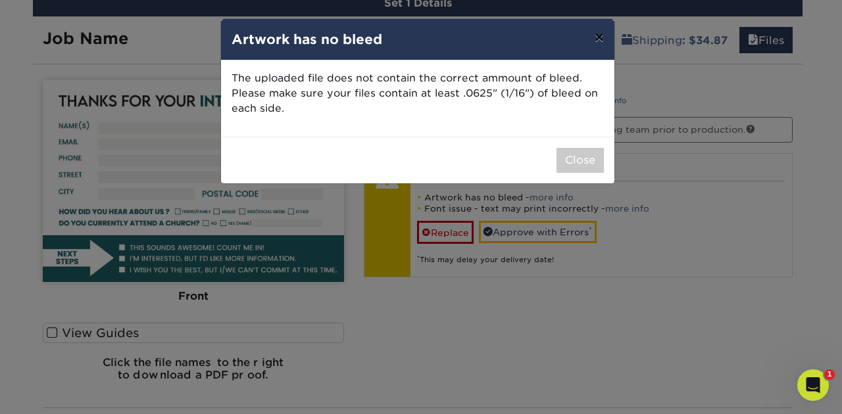
click at [599, 39] on button "×" at bounding box center [599, 37] width 30 height 37
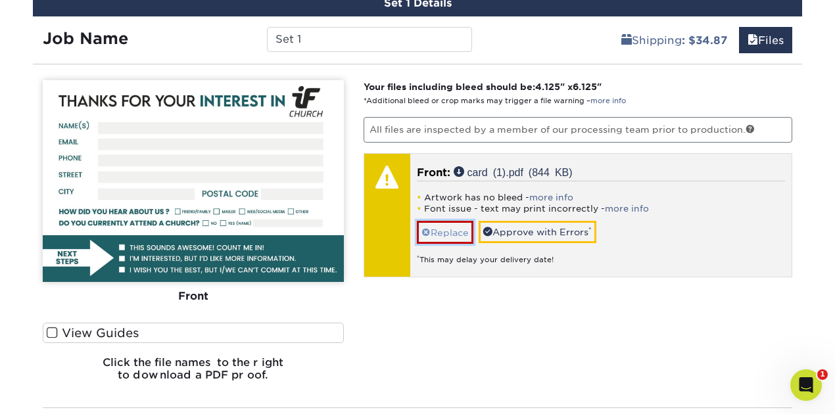
click at [456, 229] on link "Replace" at bounding box center [445, 232] width 57 height 23
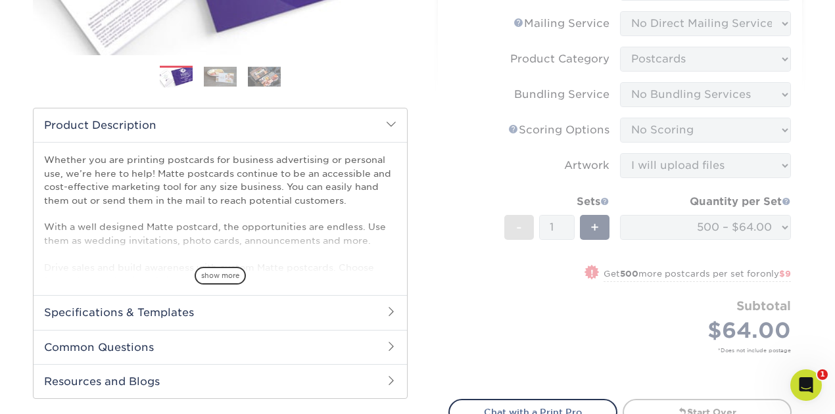
scroll to position [331, 0]
